Goal: Transaction & Acquisition: Register for event/course

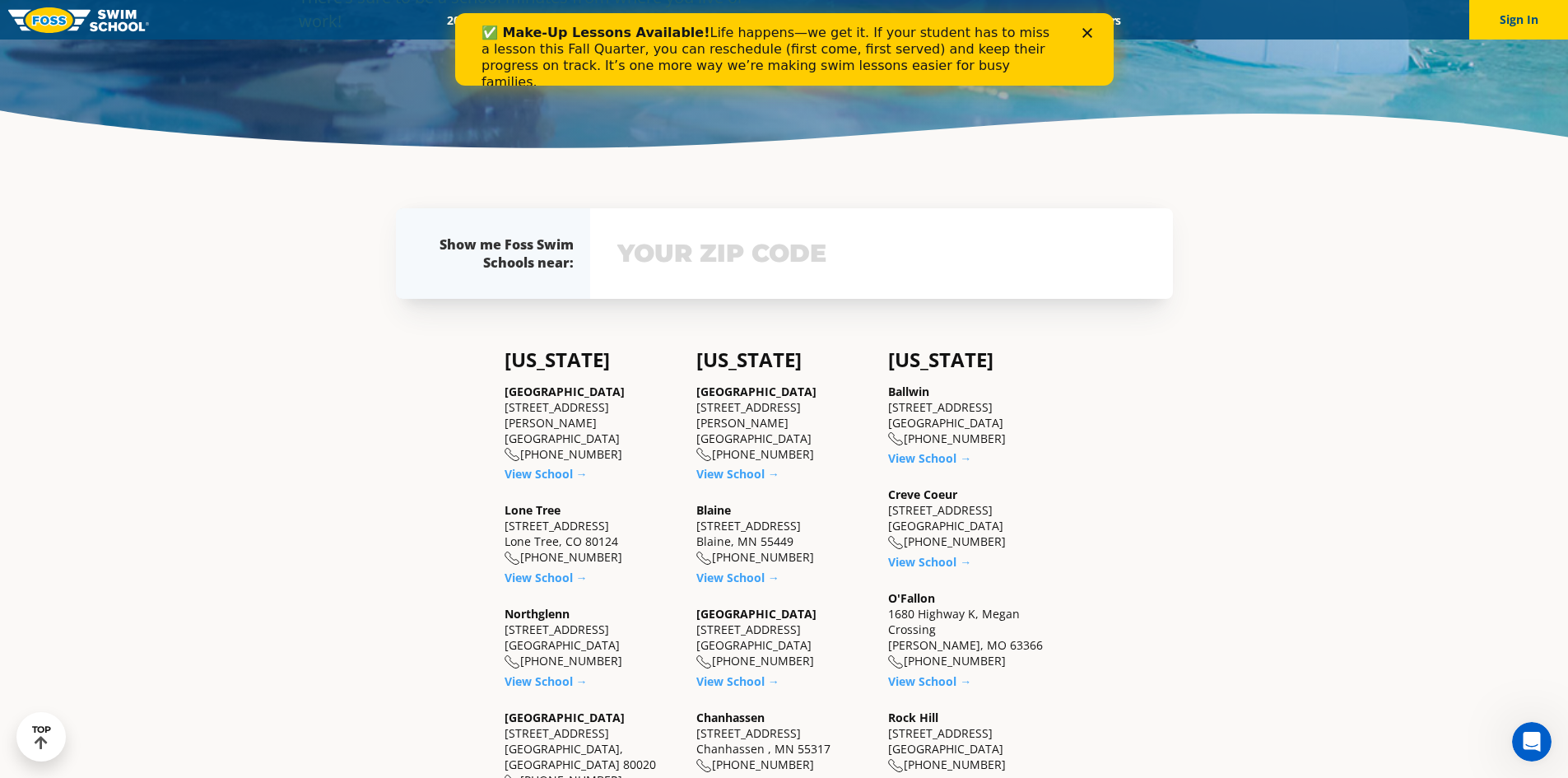
scroll to position [165, 0]
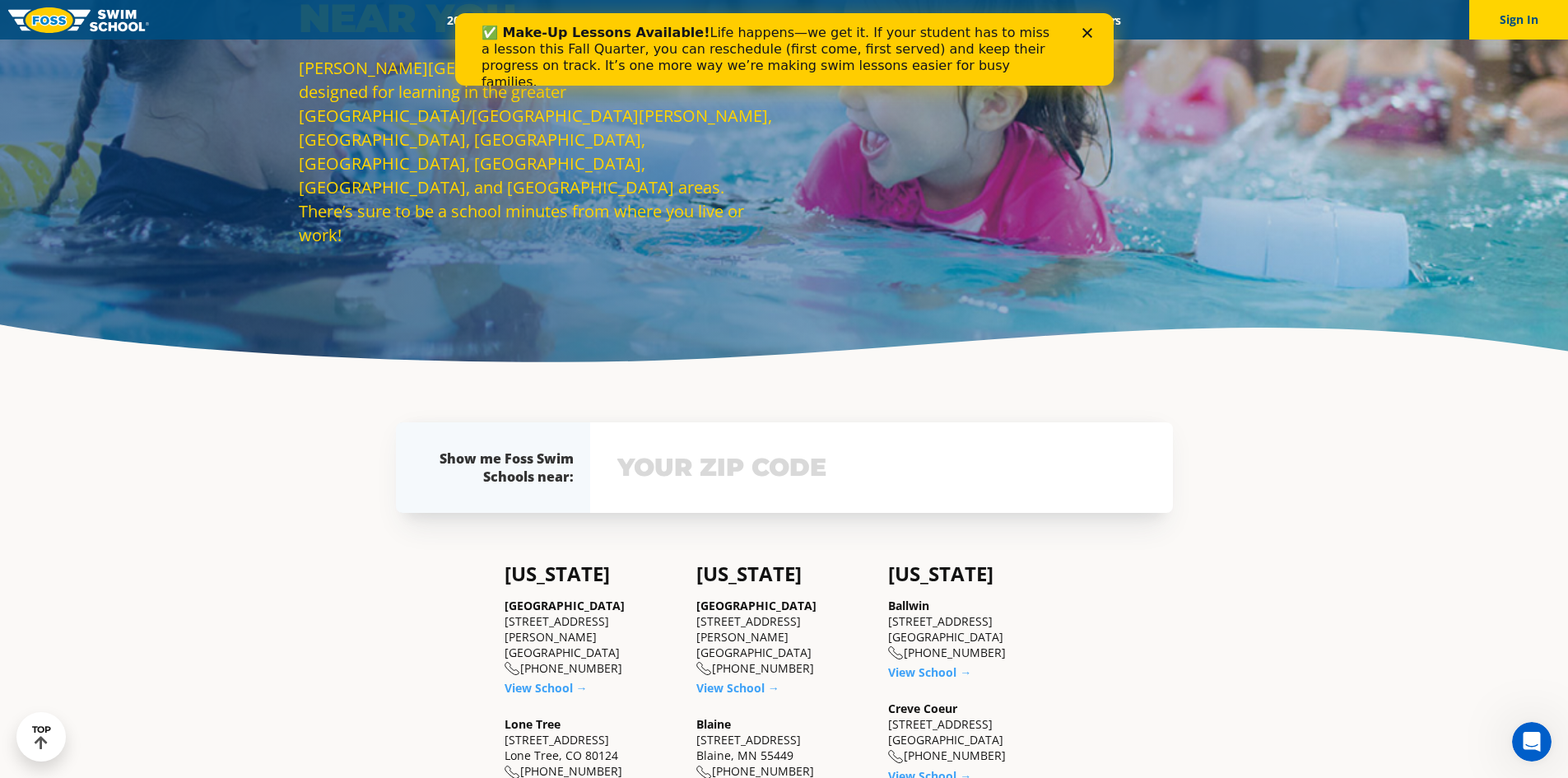
click at [859, 463] on input "text" at bounding box center [881, 468] width 537 height 48
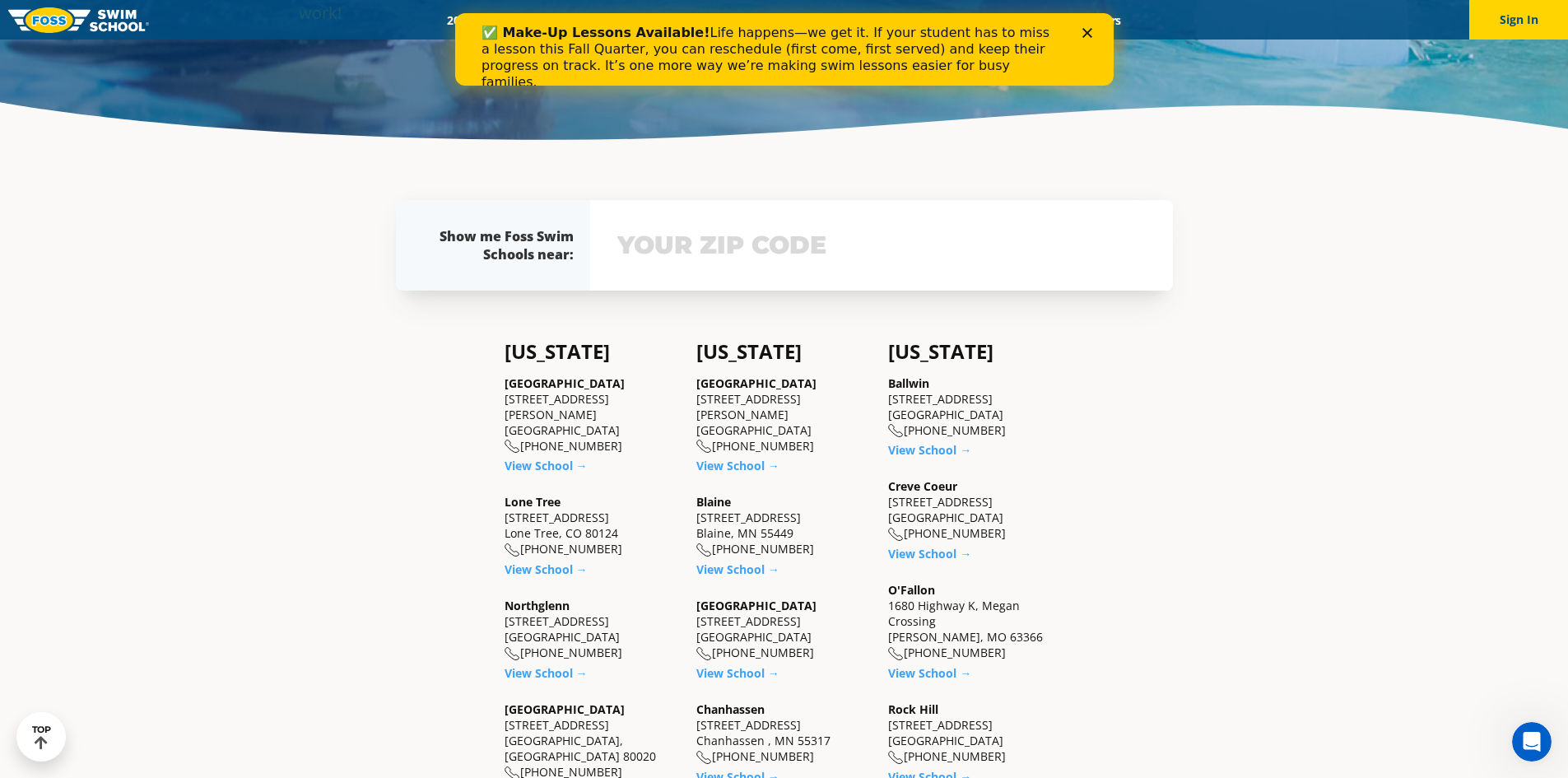
scroll to position [504, 0]
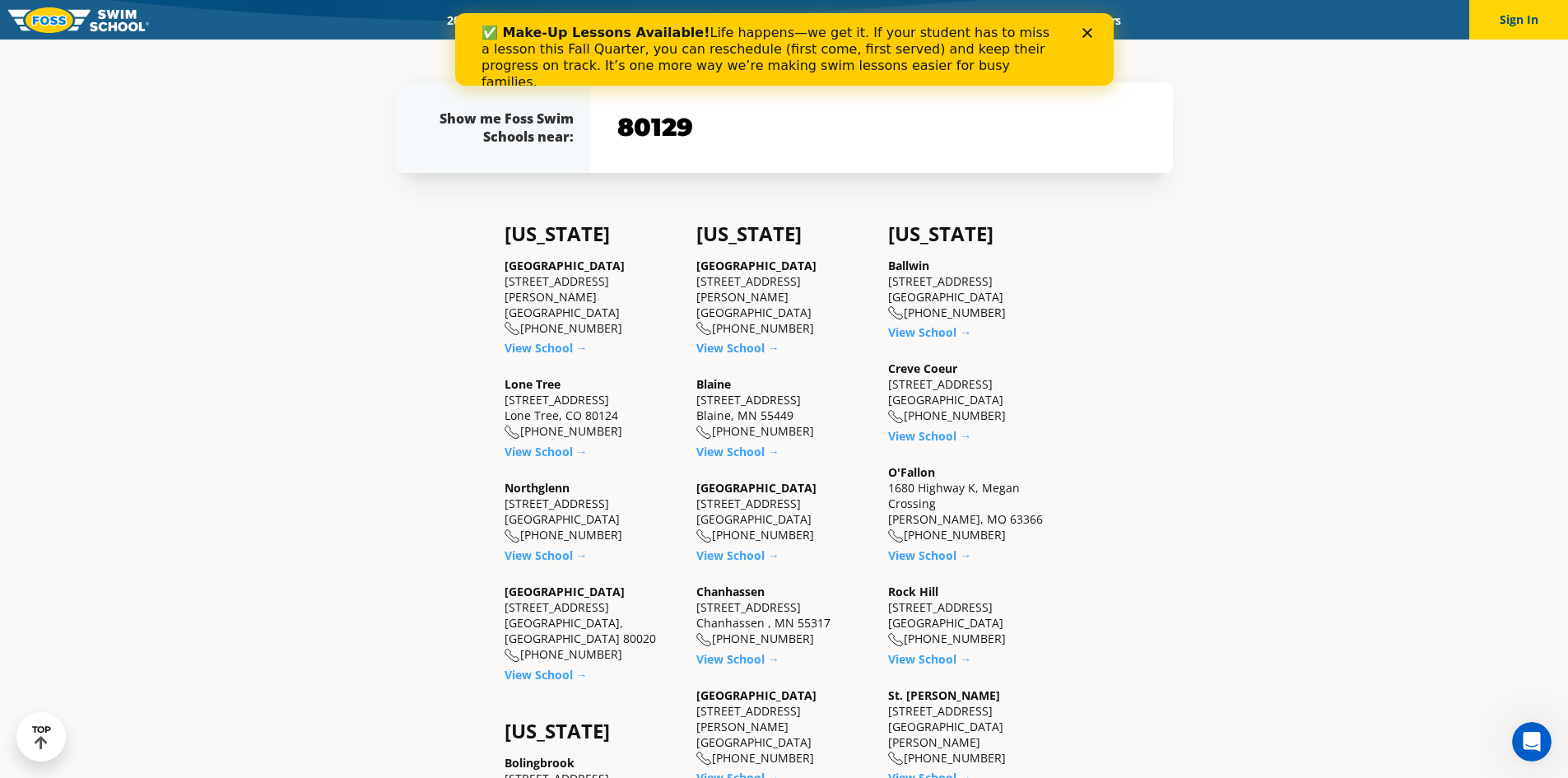
type input "80129"
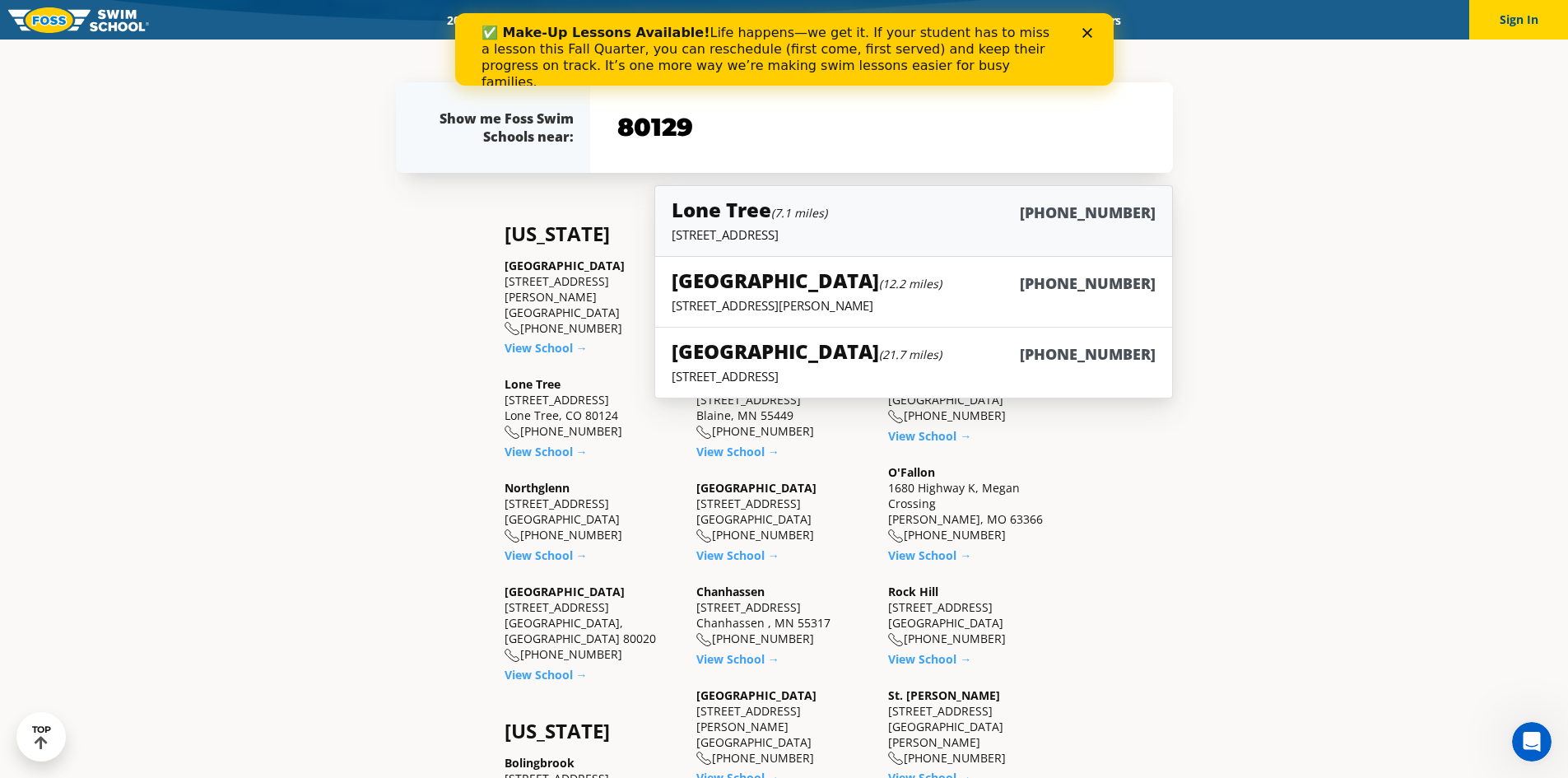
click at [1121, 202] on h6 "[PHONE_NUMBER]" at bounding box center [1088, 212] width 135 height 21
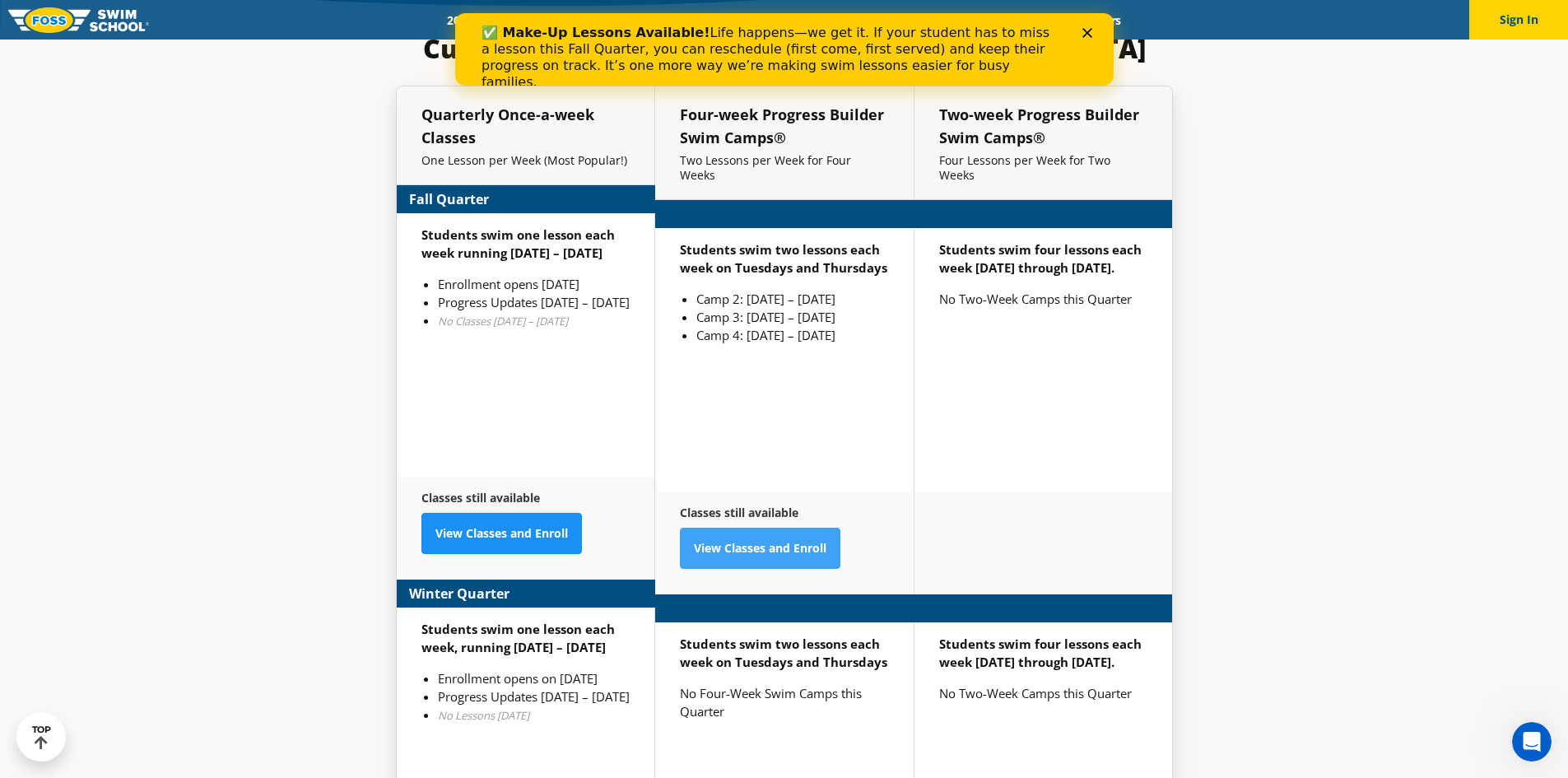
scroll to position [4058, 0]
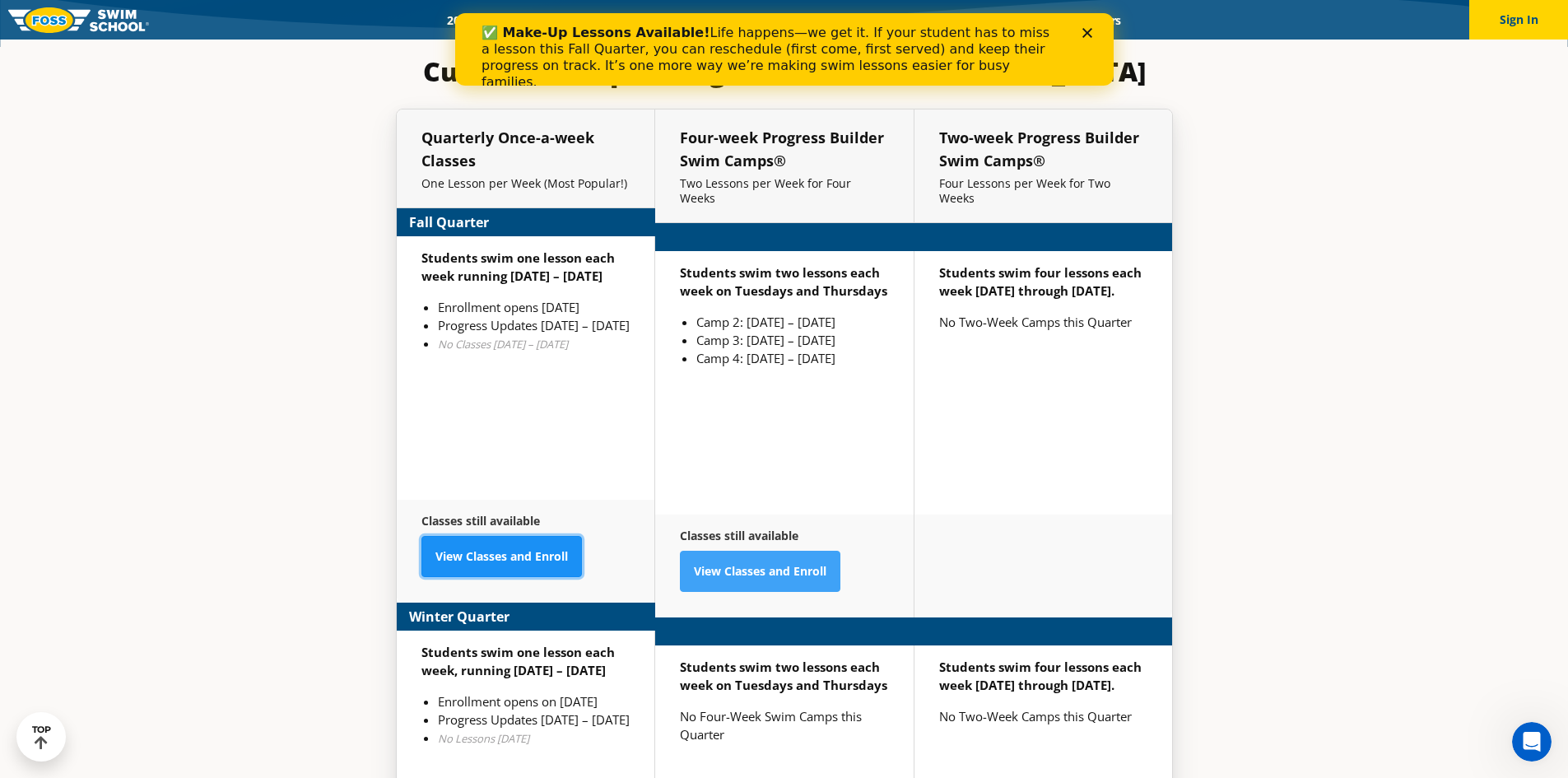
click at [523, 536] on link "View Classes and Enroll" at bounding box center [502, 556] width 161 height 41
